Goal: Task Accomplishment & Management: Manage account settings

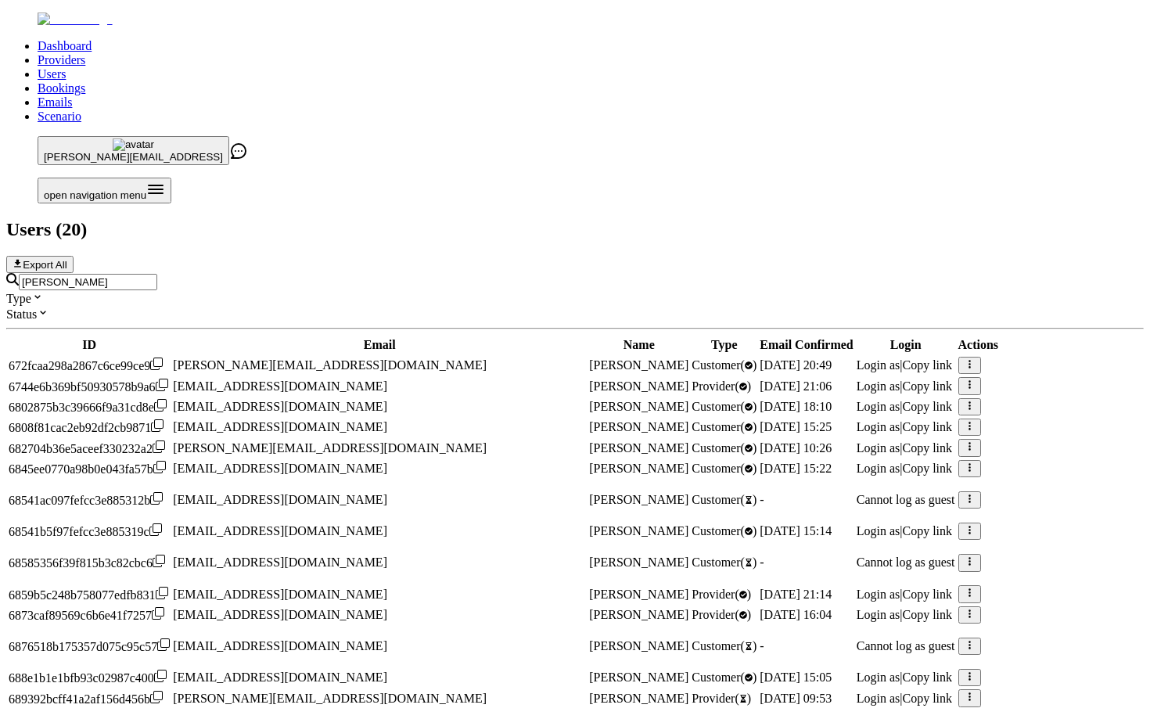
click at [453, 273] on div "sarah Type Status ID Email Name Type Email Confirmed Login Actions 672fcaa298a2…" at bounding box center [574, 668] width 1137 height 790
click at [157, 274] on input "sarah" at bounding box center [88, 282] width 138 height 16
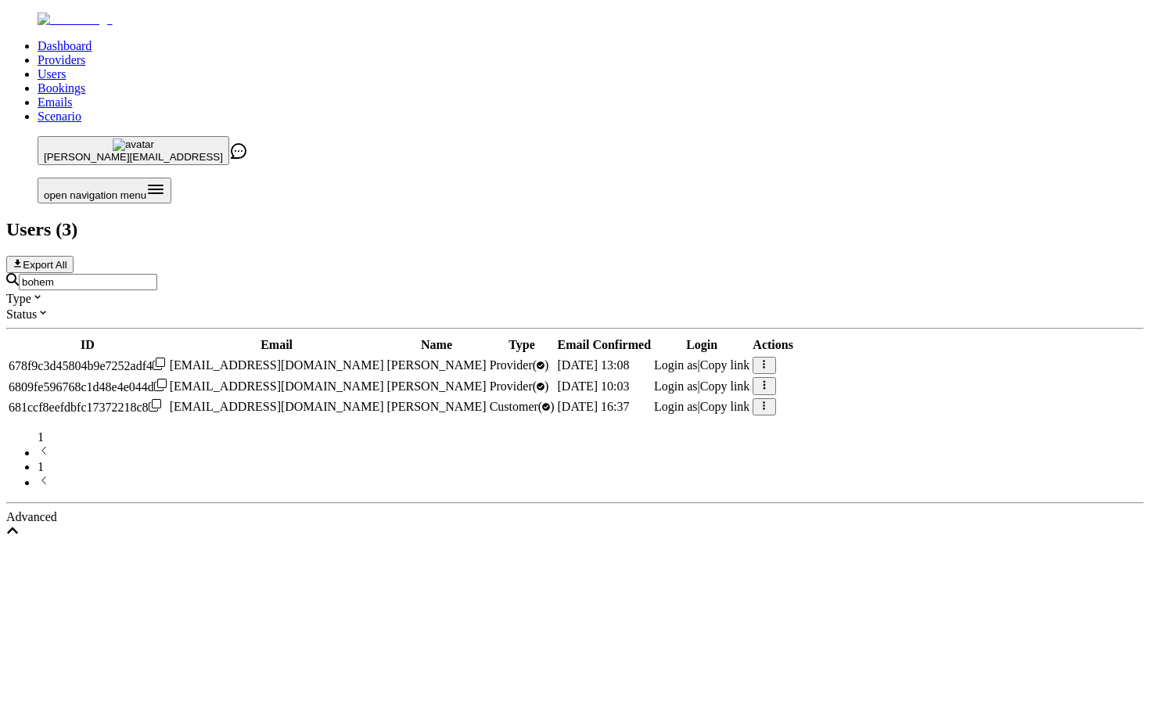
type input "bohem"
click at [769, 379] on icon "button" at bounding box center [764, 384] width 10 height 10
click at [385, 376] on td "nisha@bohemnotes.com" at bounding box center [277, 385] width 216 height 19
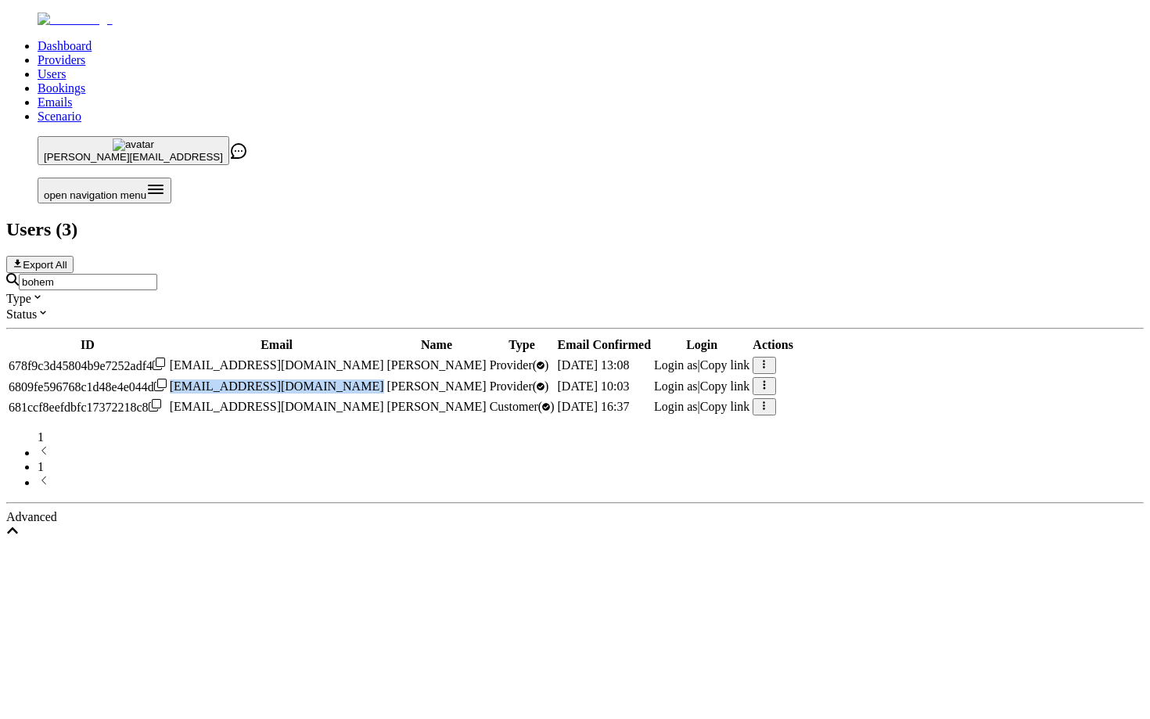
copy span "nisha@bohemnotes.com"
click at [480, 39] on ul "Dashboard Providers Users Bookings Emails Scenario" at bounding box center [574, 81] width 1137 height 84
click at [85, 53] on link "Providers" at bounding box center [62, 59] width 48 height 13
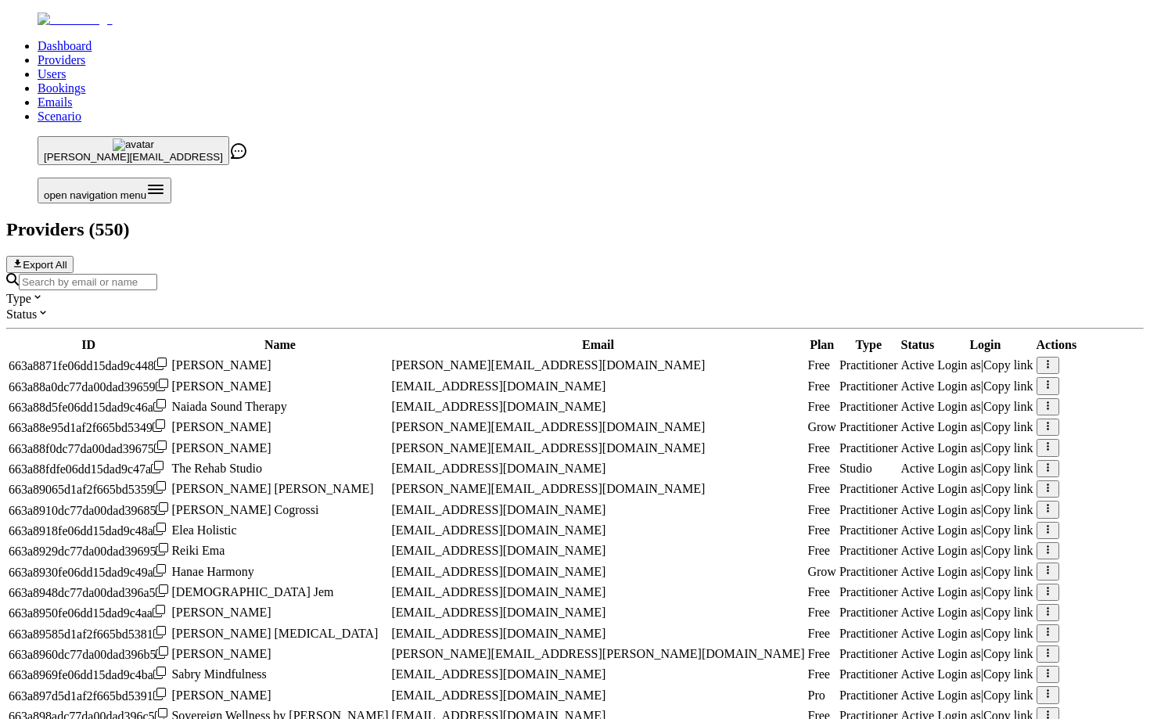
click at [572, 273] on div "Type Status ID Name Email Plan Type Status Login Actions 663a8871fe06dd15dad9c4…" at bounding box center [574, 599] width 1137 height 653
click at [561, 273] on div "Type Status" at bounding box center [574, 297] width 1137 height 48
click at [560, 273] on div at bounding box center [574, 281] width 1137 height 17
paste input "nisha@bohemnotes.com"
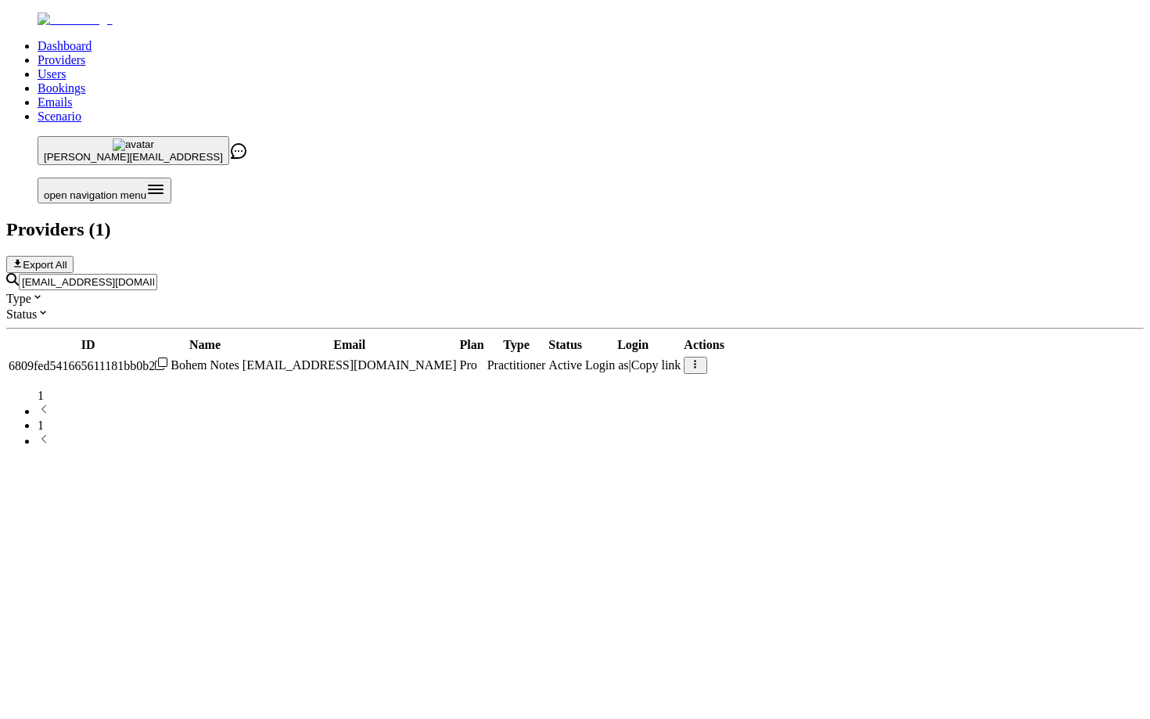
type input "nisha@bohemnotes.com"
click at [706, 357] on button "button" at bounding box center [694, 365] width 23 height 17
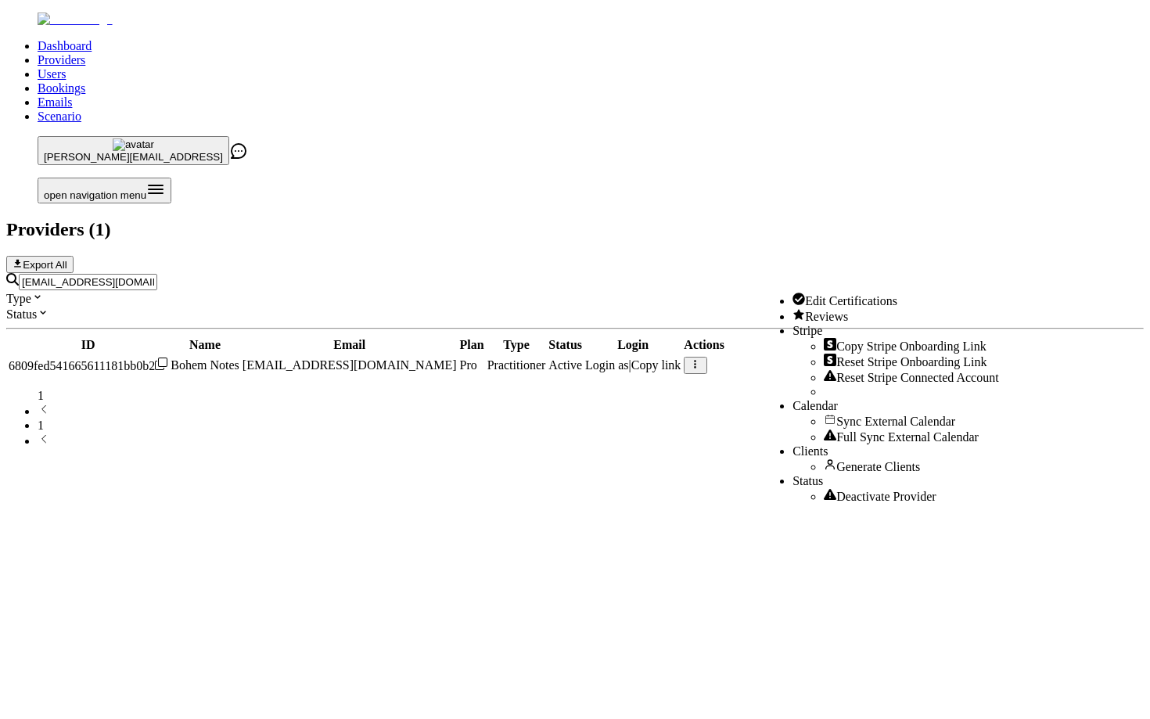
click at [836, 321] on span "Reviews" at bounding box center [826, 316] width 43 height 13
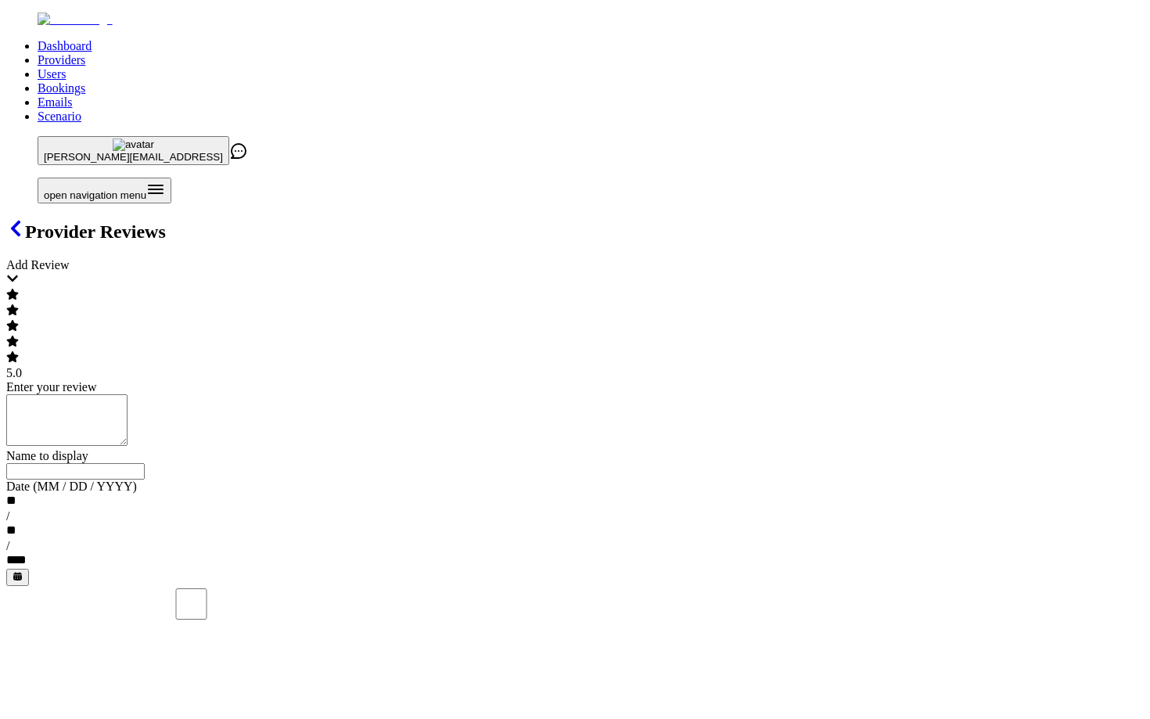
click at [127, 394] on textarea "Enter your review" at bounding box center [66, 420] width 121 height 52
paste textarea "**********"
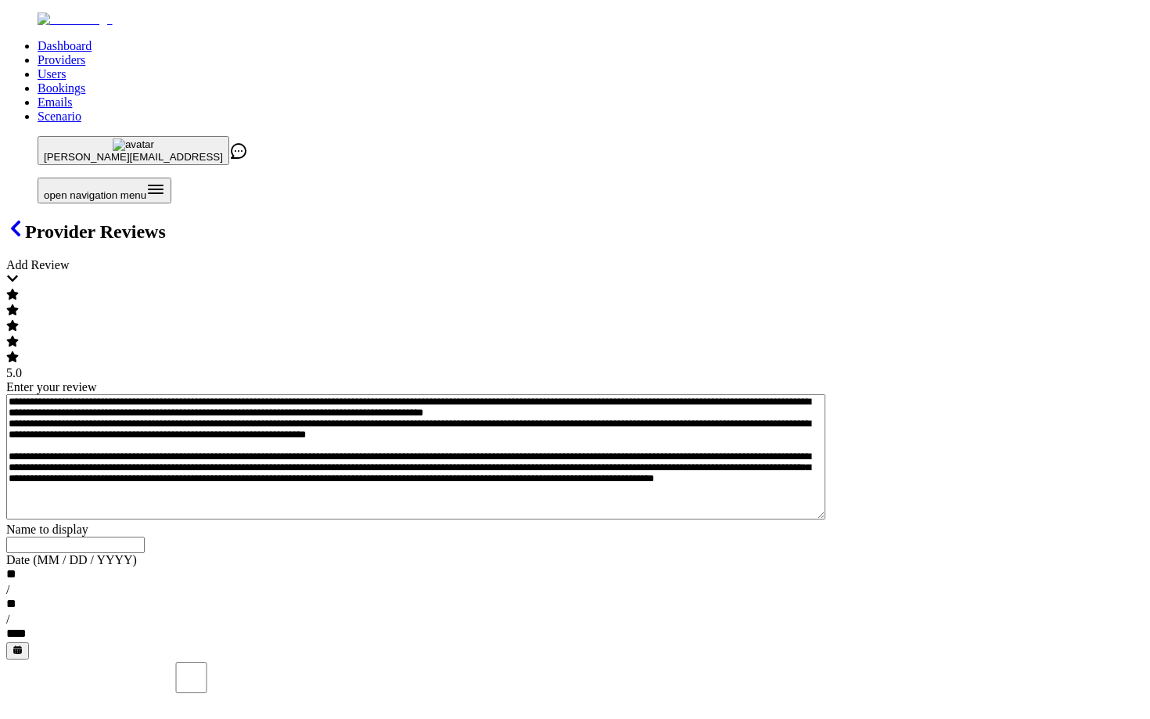
type textarea "**********"
click at [284, 536] on div at bounding box center [574, 544] width 1137 height 16
type input "Gemma"
click at [23, 567] on div "**" at bounding box center [14, 575] width 17 height 16
click at [19, 567] on div "**" at bounding box center [12, 575] width 13 height 16
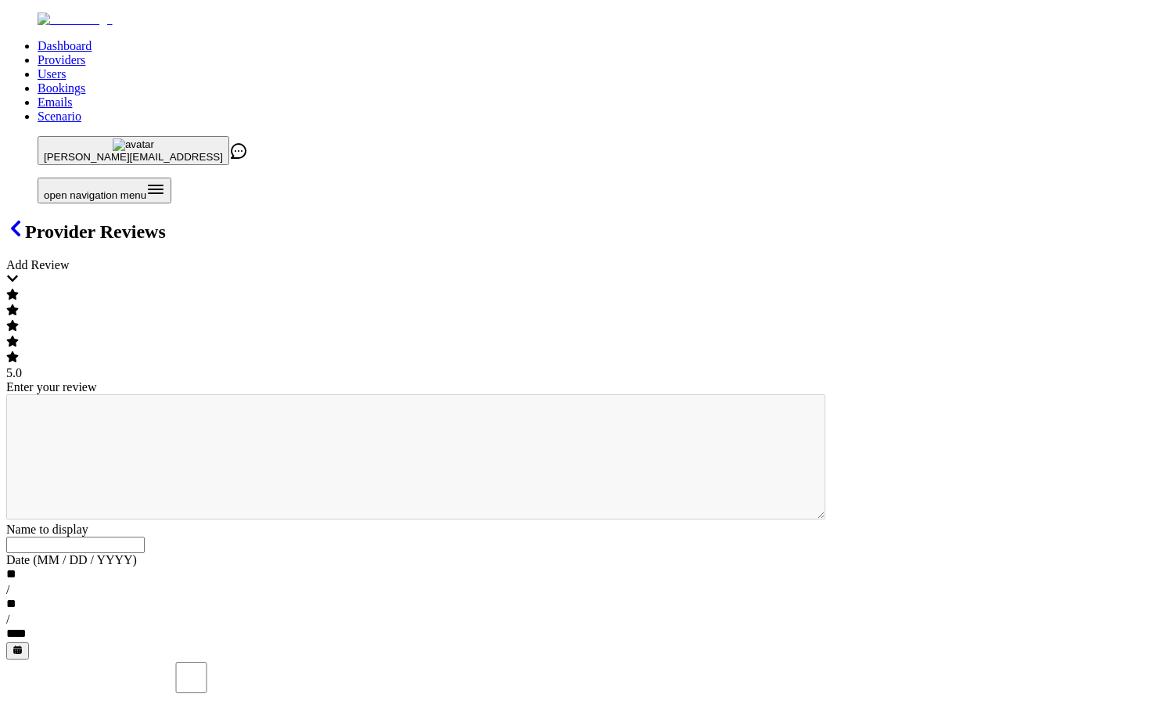
scroll to position [0, 0]
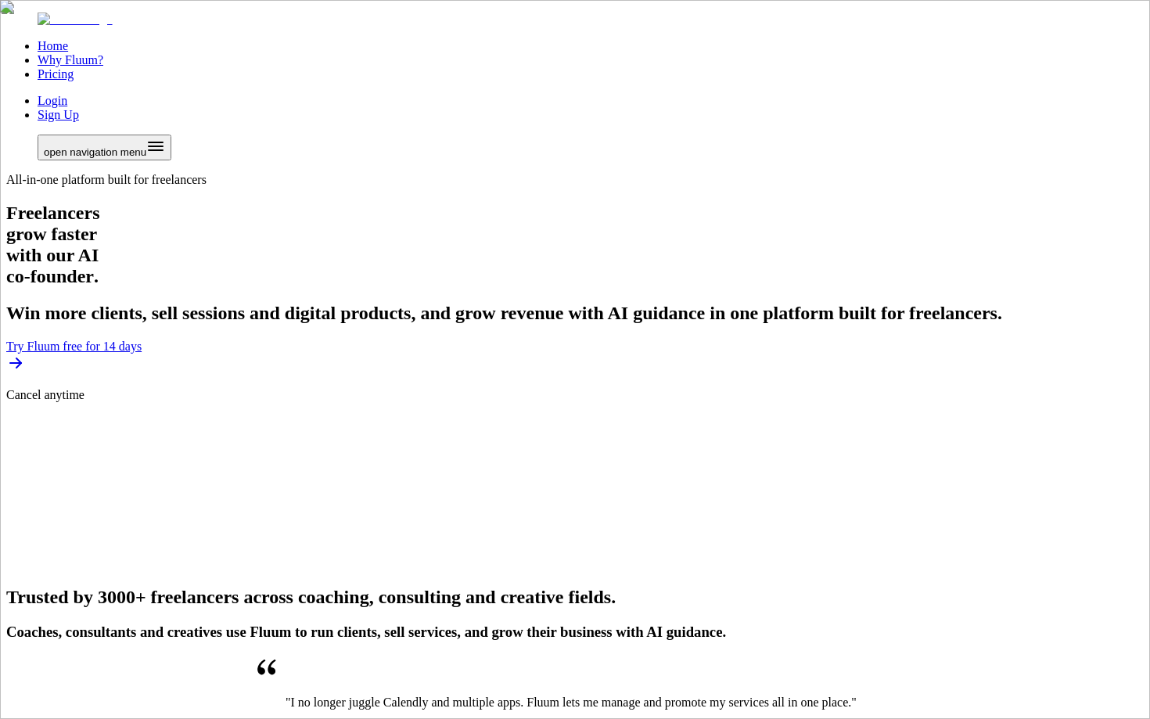
click at [67, 94] on link "Login" at bounding box center [53, 100] width 30 height 13
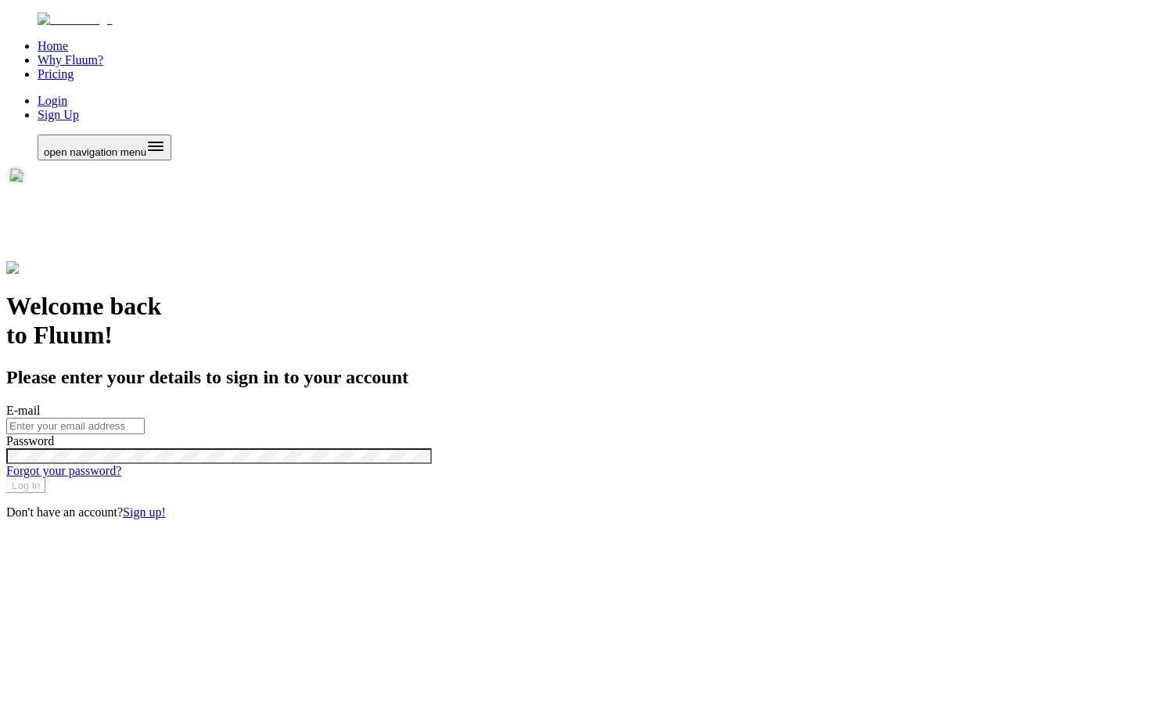
click at [145, 418] on input "E-mail" at bounding box center [75, 426] width 138 height 16
type input "[PERSON_NAME][EMAIL_ADDRESS]"
click at [45, 493] on button "Log in" at bounding box center [25, 485] width 39 height 15
click at [671, 418] on div at bounding box center [574, 426] width 1137 height 16
click at [145, 418] on input "E-mail" at bounding box center [75, 426] width 138 height 16
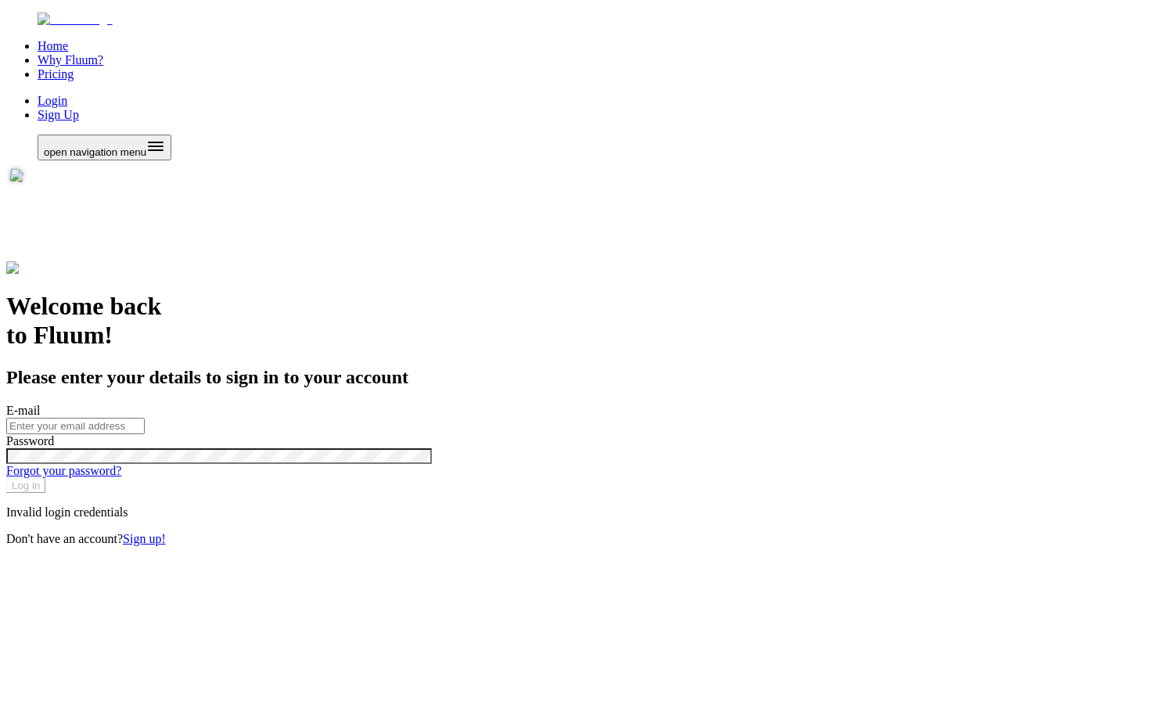
click at [145, 418] on input "E-mail" at bounding box center [75, 426] width 138 height 16
paste input "[EMAIL_ADDRESS][DOMAIN_NAME]"
type input "[EMAIL_ADDRESS][DOMAIN_NAME]"
click at [45, 493] on button "Log in" at bounding box center [25, 485] width 39 height 15
click at [145, 418] on input "E-mail" at bounding box center [75, 426] width 138 height 16
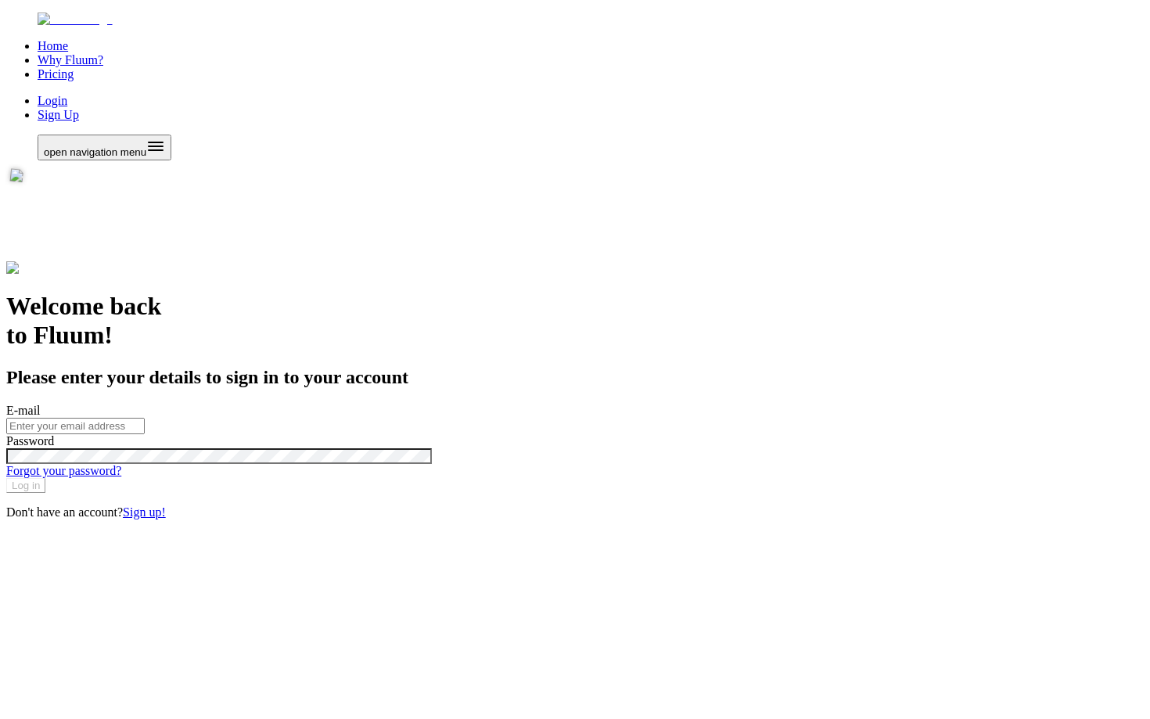
paste input "[EMAIL_ADDRESS][DOMAIN_NAME]"
type input "[EMAIL_ADDRESS][DOMAIN_NAME]"
click at [707, 493] on form "E-mail admin@zen-pass.com Password Forgot your password? Log in" at bounding box center [574, 447] width 1137 height 89
click at [45, 493] on button "Log in" at bounding box center [25, 485] width 39 height 15
click at [145, 418] on input "E-mail" at bounding box center [75, 426] width 138 height 16
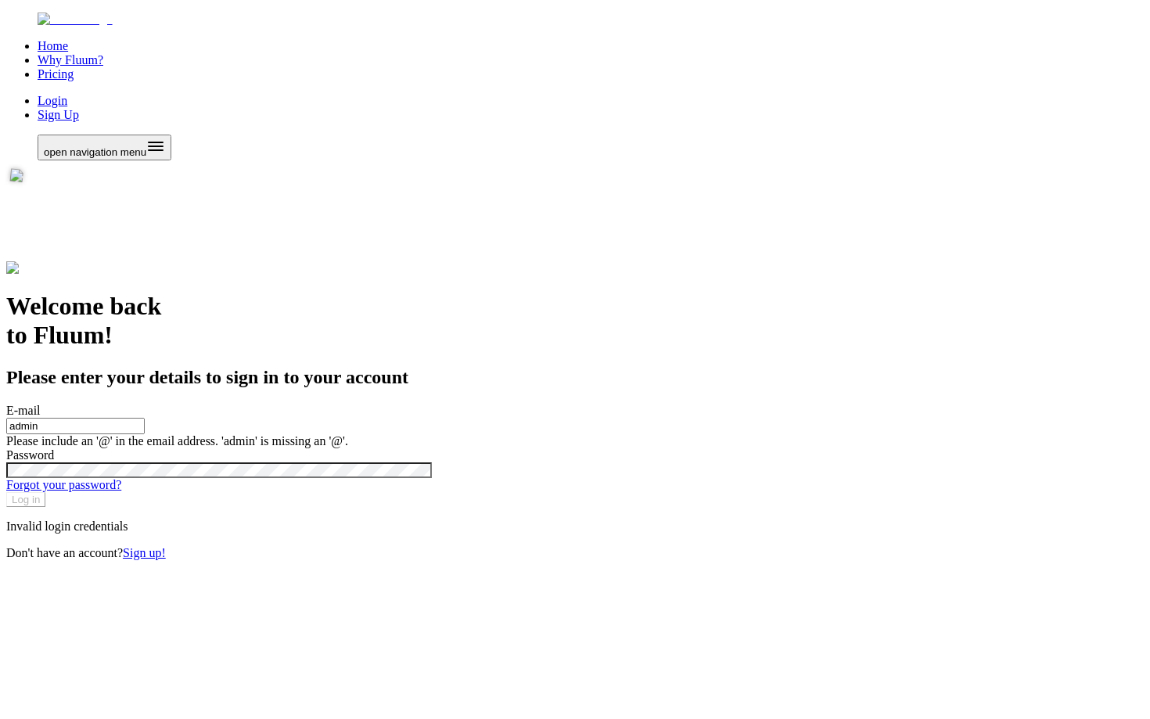
click at [145, 418] on input "admin" at bounding box center [75, 426] width 138 height 16
type input "[EMAIL_ADDRESS][DOMAIN_NAME]"
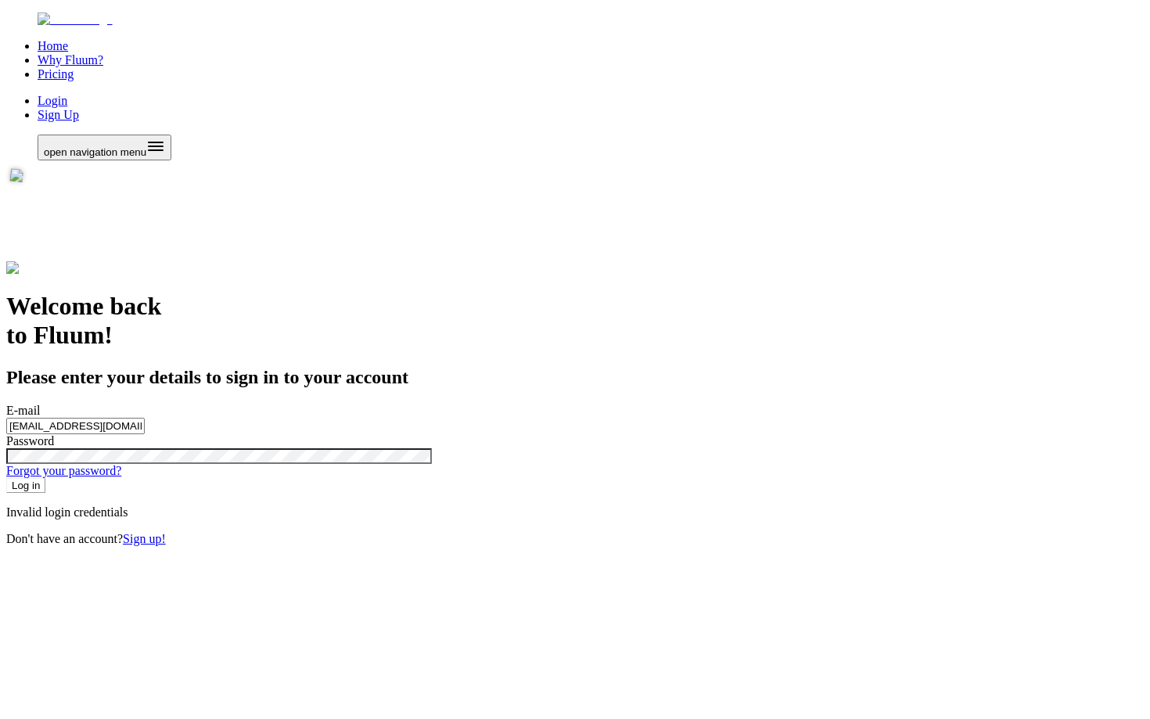
click at [45, 493] on button "Log in" at bounding box center [25, 485] width 39 height 15
